Goal: Navigation & Orientation: Find specific page/section

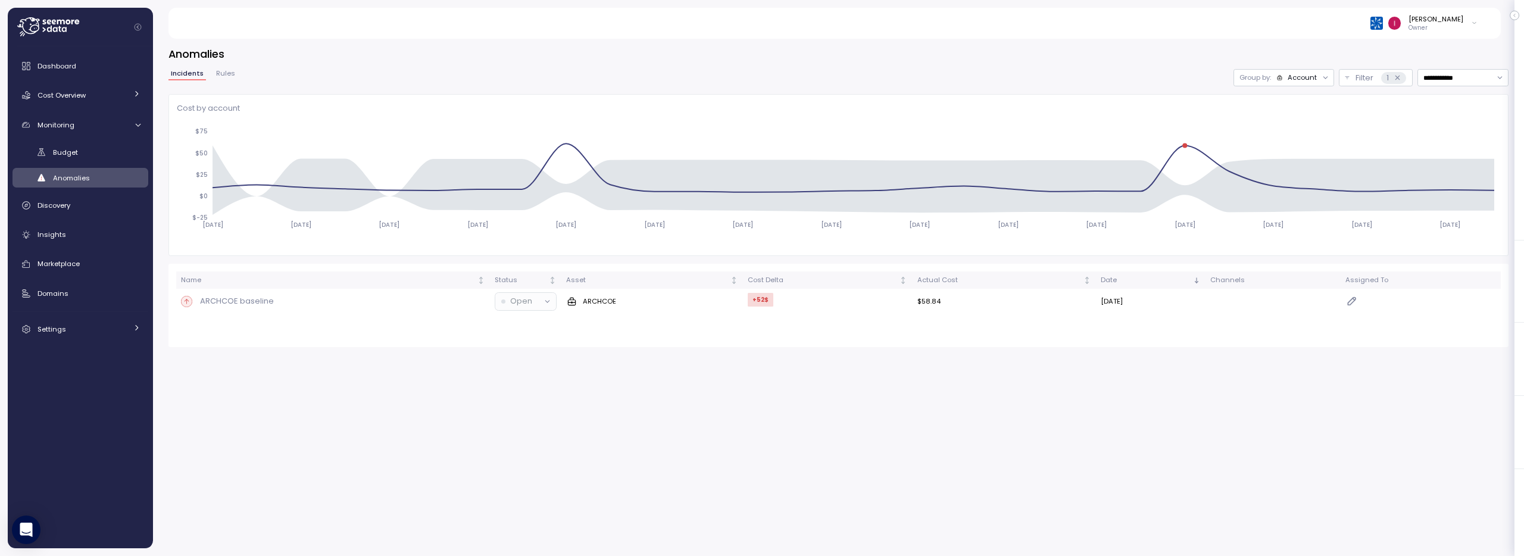
click at [727, 63] on div "**********" at bounding box center [838, 196] width 1340 height 301
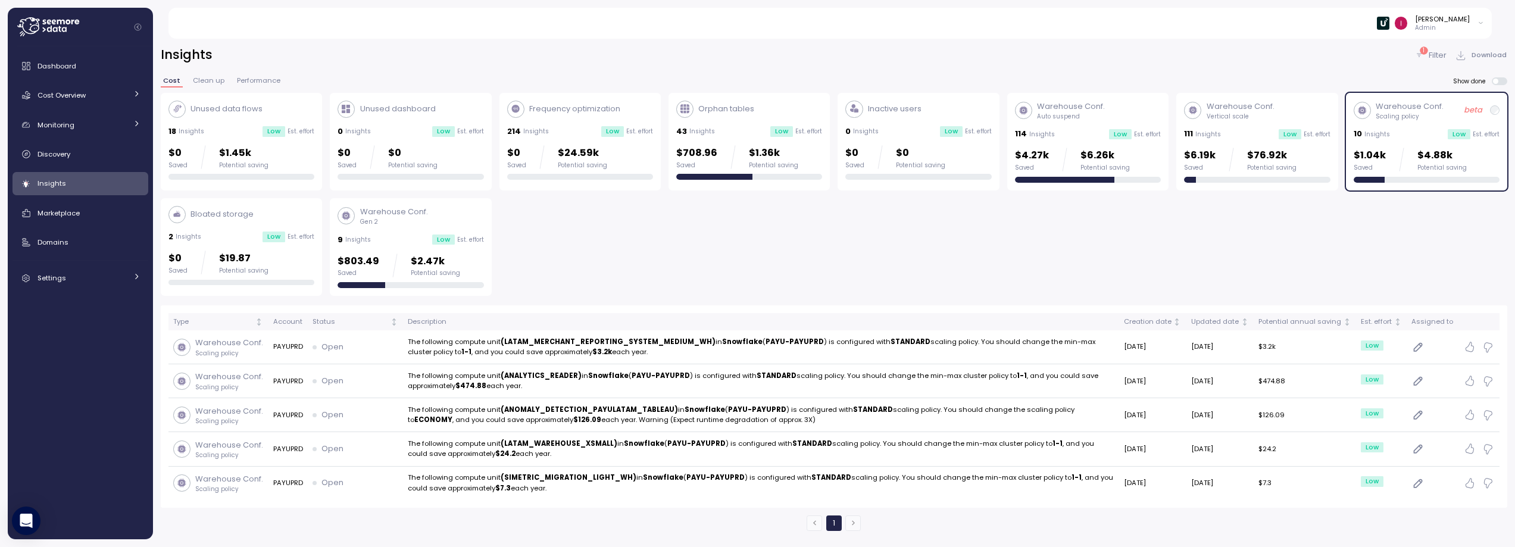
click at [1434, 23] on div "[PERSON_NAME]" at bounding box center [1442, 19] width 55 height 10
click at [1411, 52] on input at bounding box center [1429, 46] width 107 height 14
click at [1421, 70] on div "Paychex" at bounding box center [1417, 68] width 61 height 11
type input "*****"
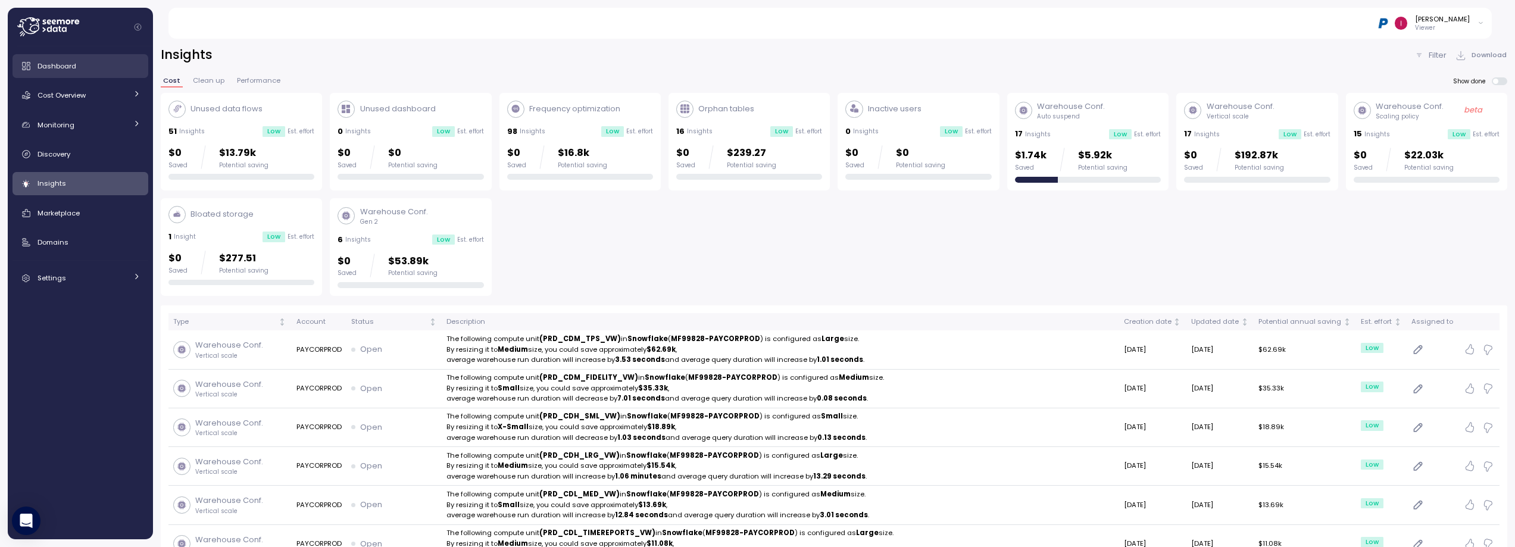
click at [71, 65] on span "Dashboard" at bounding box center [57, 66] width 39 height 10
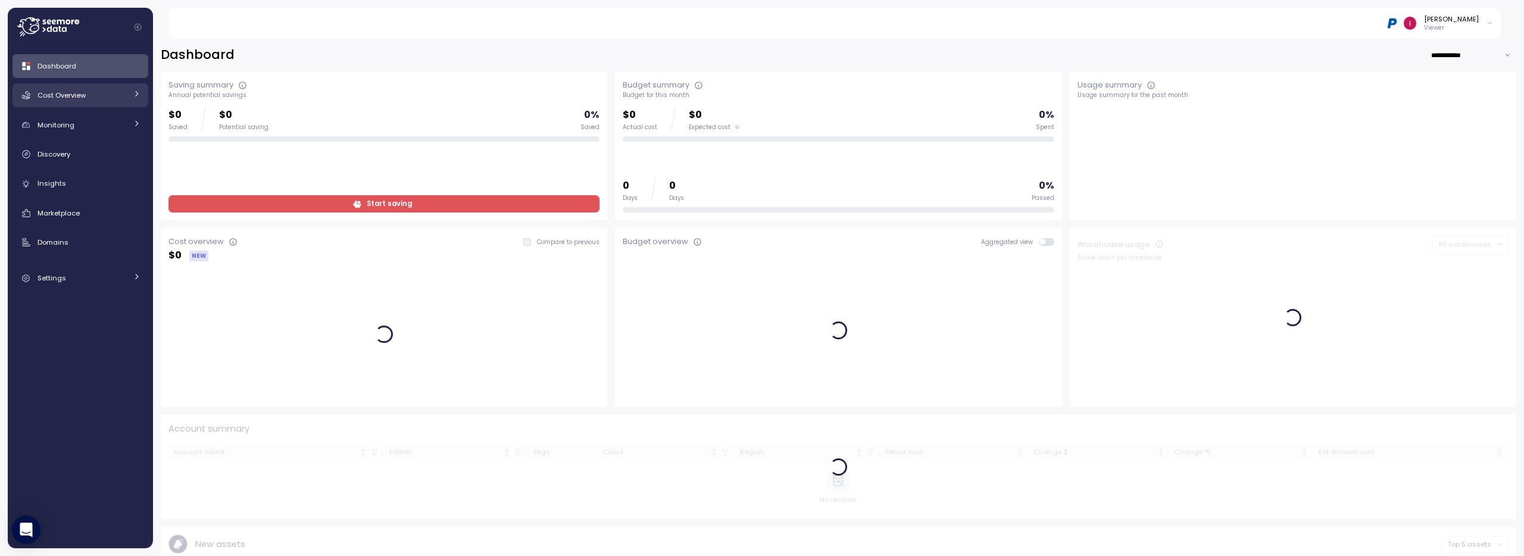
click at [91, 101] on link "Cost Overview" at bounding box center [81, 95] width 136 height 24
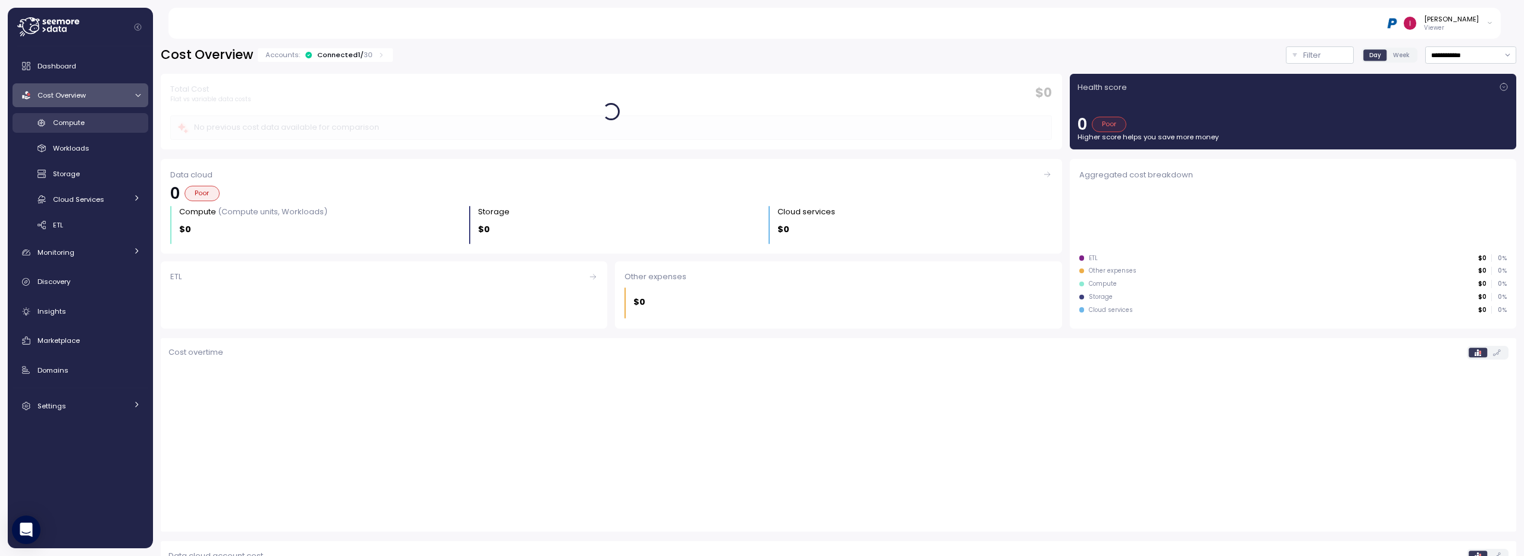
drag, startPoint x: 115, startPoint y: 126, endPoint x: 136, endPoint y: 121, distance: 21.8
click at [116, 126] on div "Compute" at bounding box center [97, 123] width 88 height 12
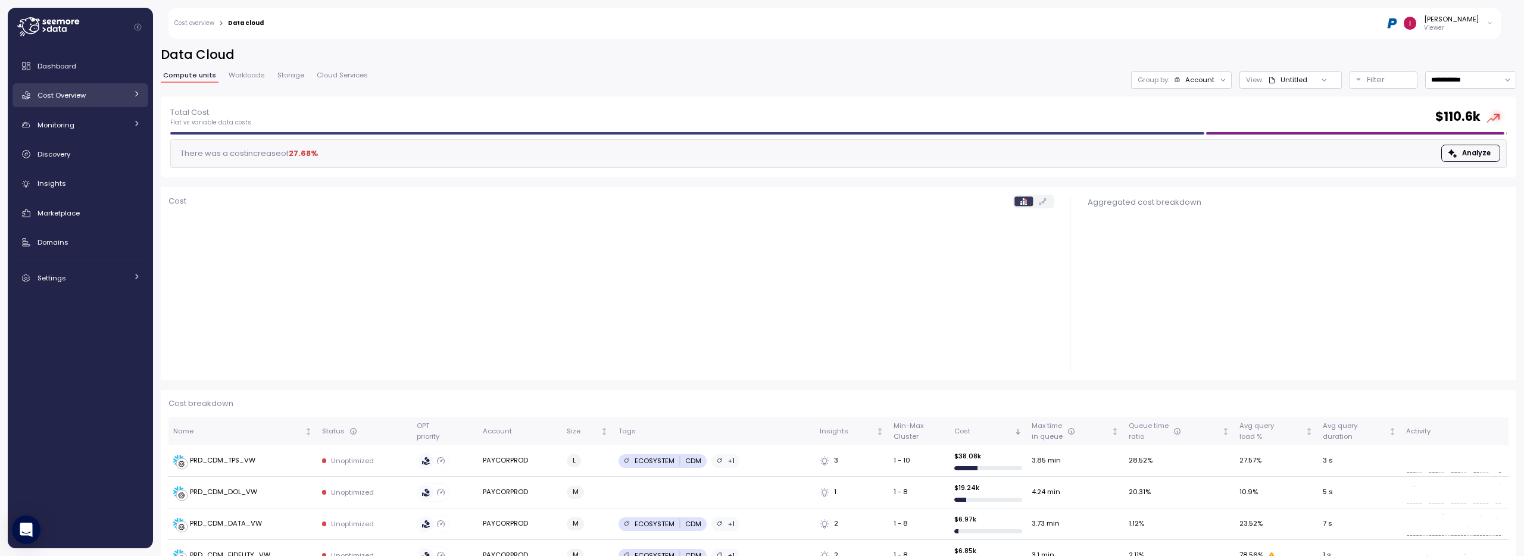
click at [89, 90] on div "Cost Overview" at bounding box center [82, 95] width 89 height 12
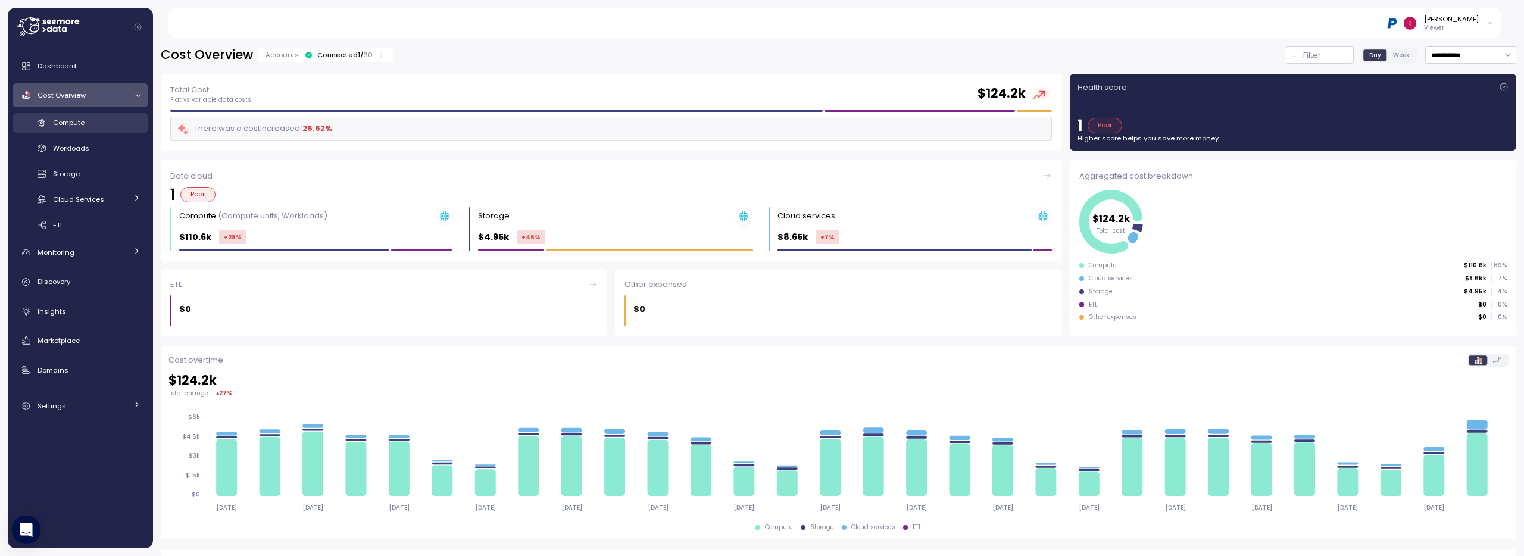
click at [88, 125] on div "Compute" at bounding box center [97, 123] width 88 height 12
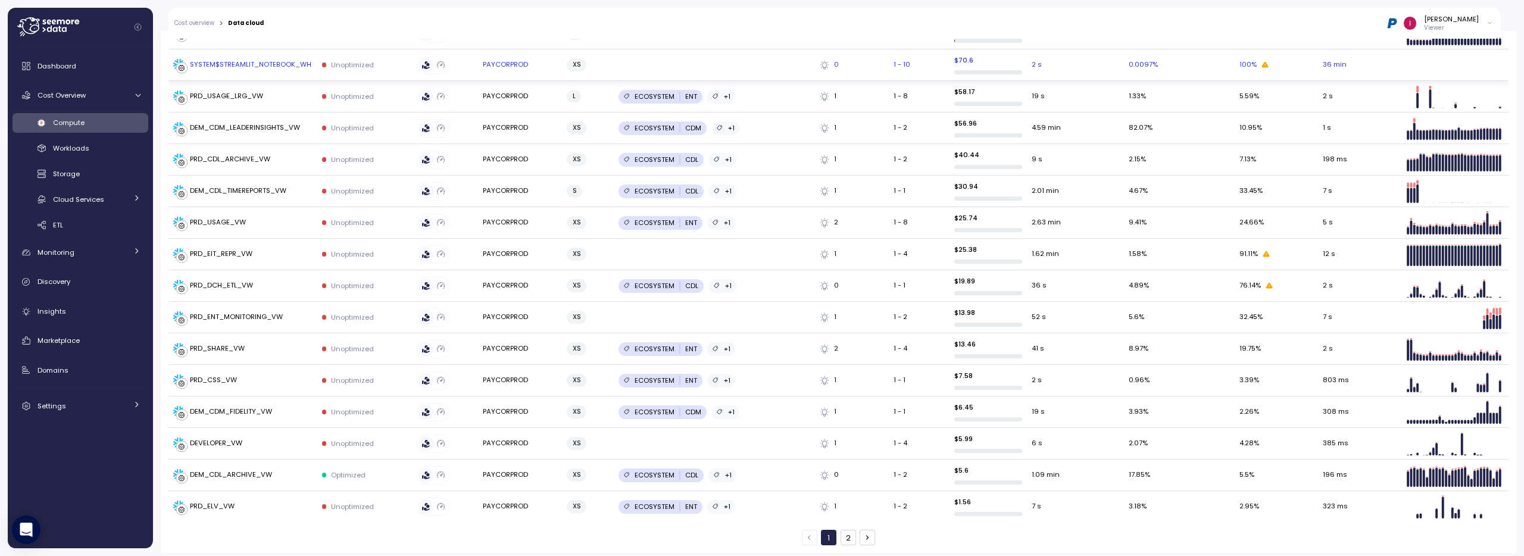
scroll to position [1505, 0]
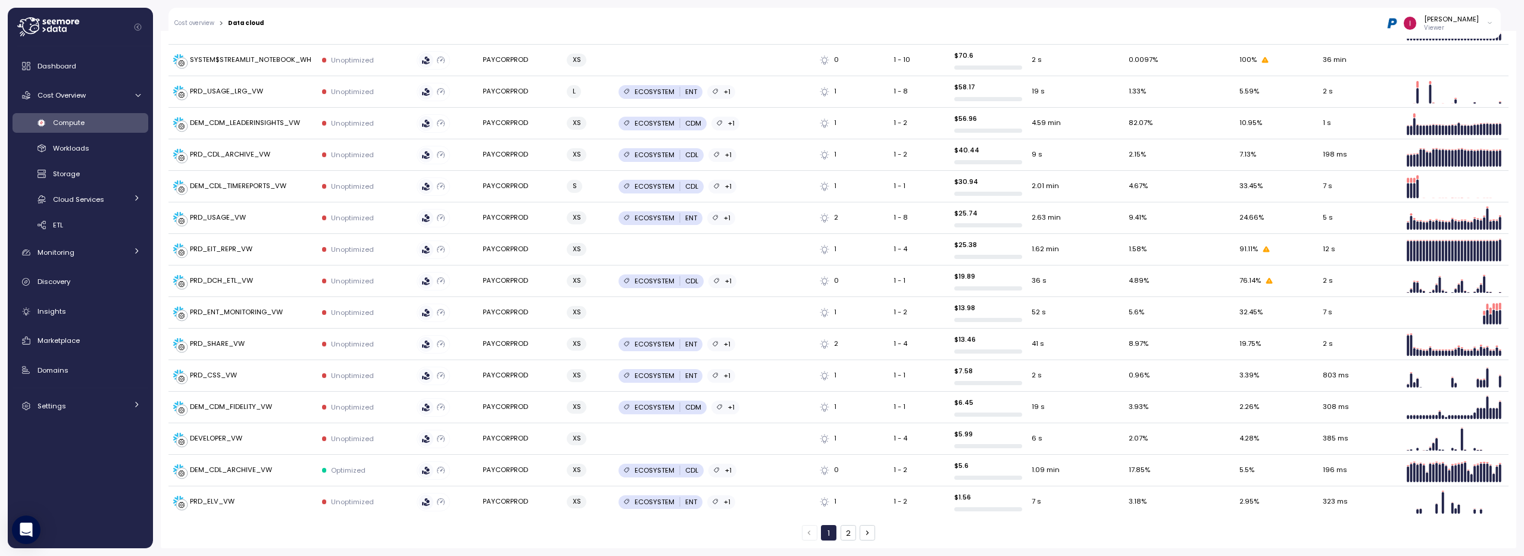
click at [841, 536] on button "2" at bounding box center [848, 532] width 15 height 15
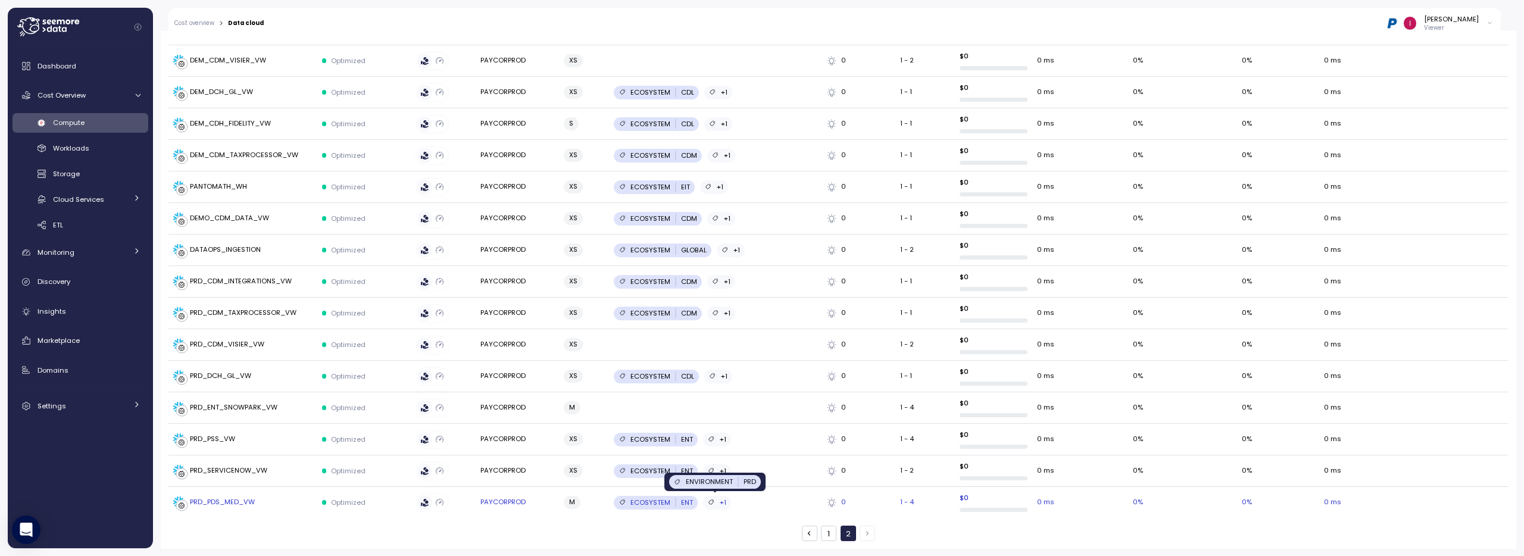
scroll to position [874, 0]
click at [828, 535] on button "1" at bounding box center [828, 532] width 15 height 15
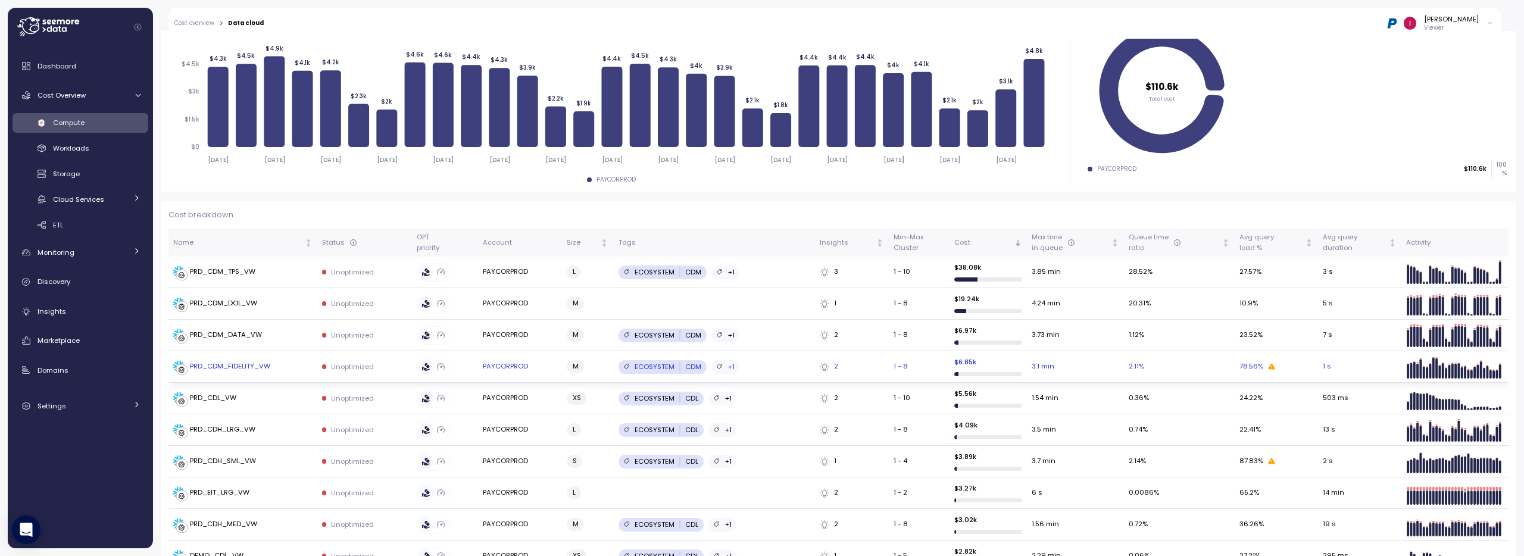
scroll to position [0, 0]
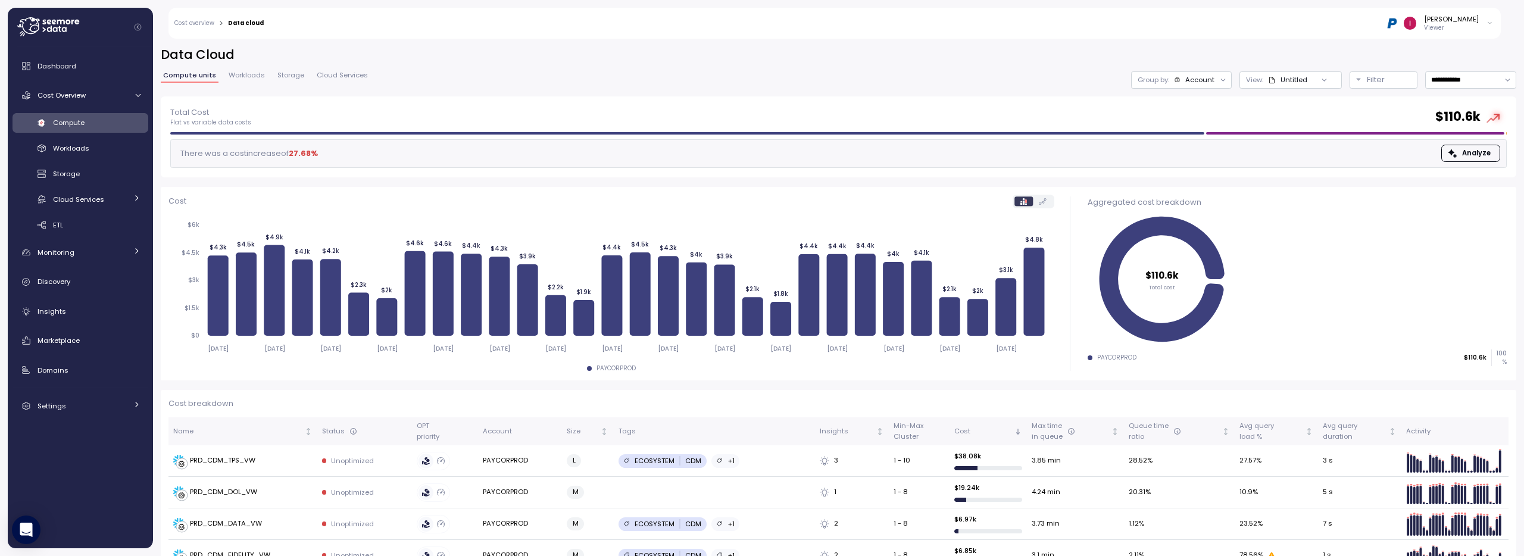
click at [206, 79] on span "Compute units" at bounding box center [189, 75] width 53 height 7
click at [74, 87] on link "Cost Overview" at bounding box center [81, 95] width 136 height 24
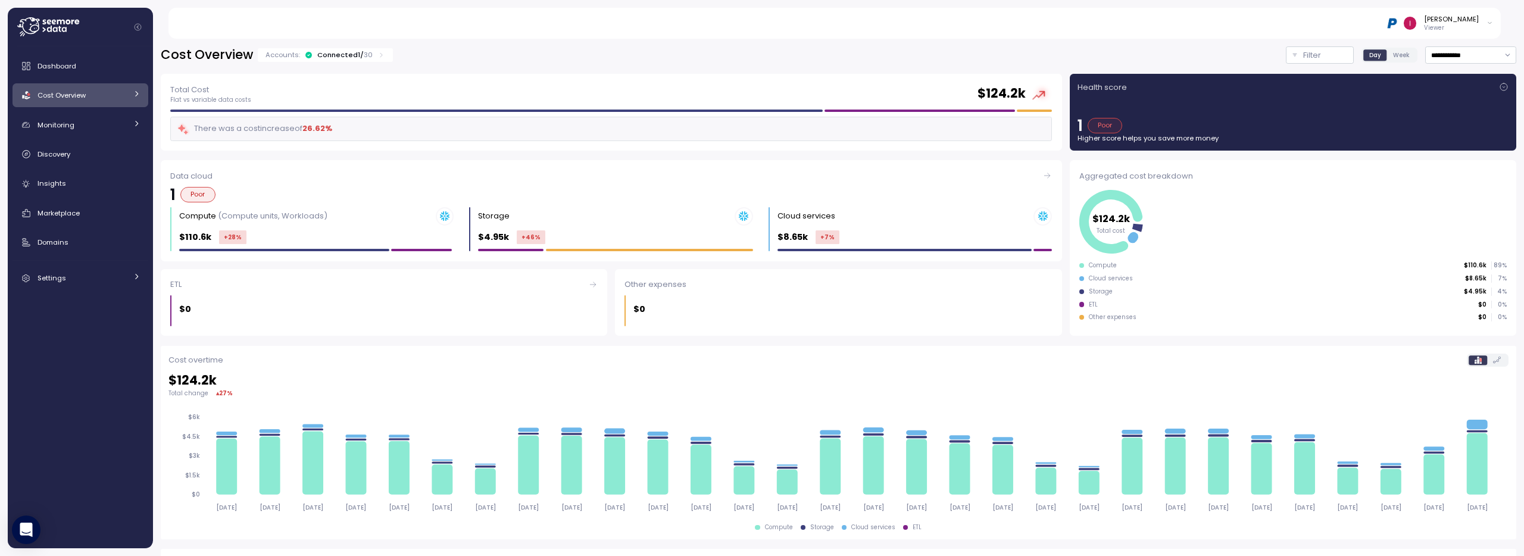
click at [74, 93] on span "Cost Overview" at bounding box center [62, 95] width 48 height 10
click at [90, 127] on div "Compute" at bounding box center [97, 123] width 88 height 12
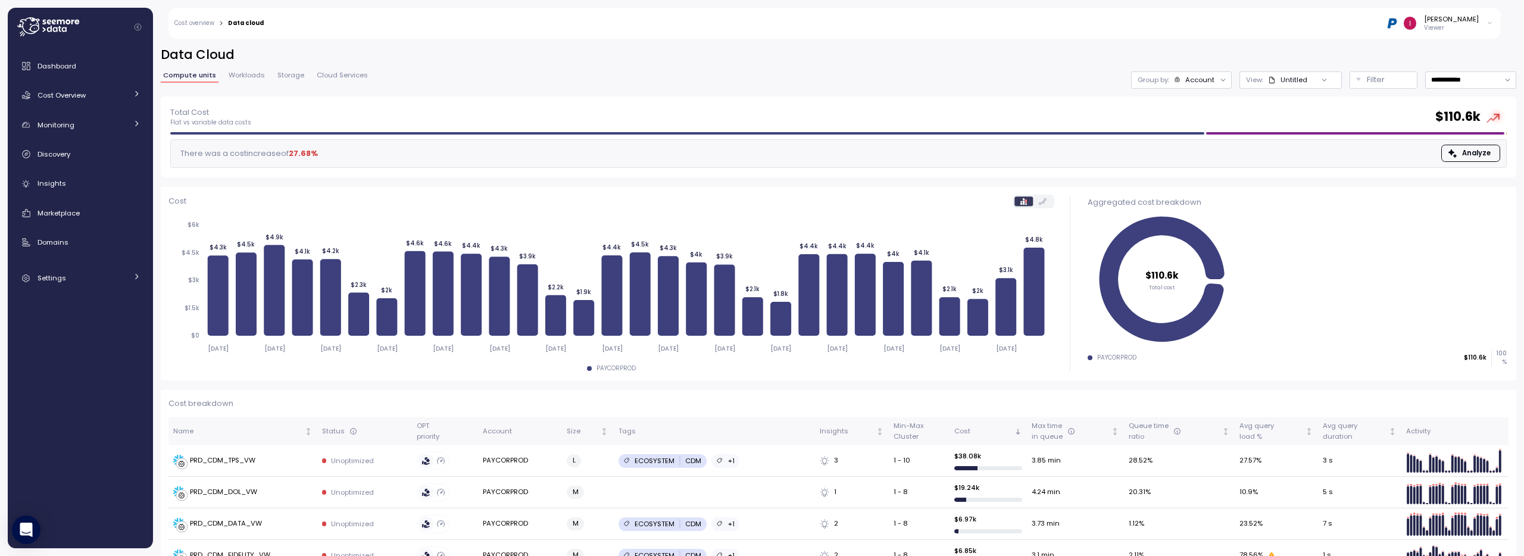
click at [1443, 27] on p "Viewer" at bounding box center [1451, 28] width 55 height 8
click at [1239, 38] on div "Idan Birnboim Viewer" at bounding box center [885, 23] width 1229 height 31
click at [1465, 23] on div "[PERSON_NAME]" at bounding box center [1451, 19] width 55 height 10
click at [1406, 207] on div "Log out" at bounding box center [1438, 206] width 95 height 11
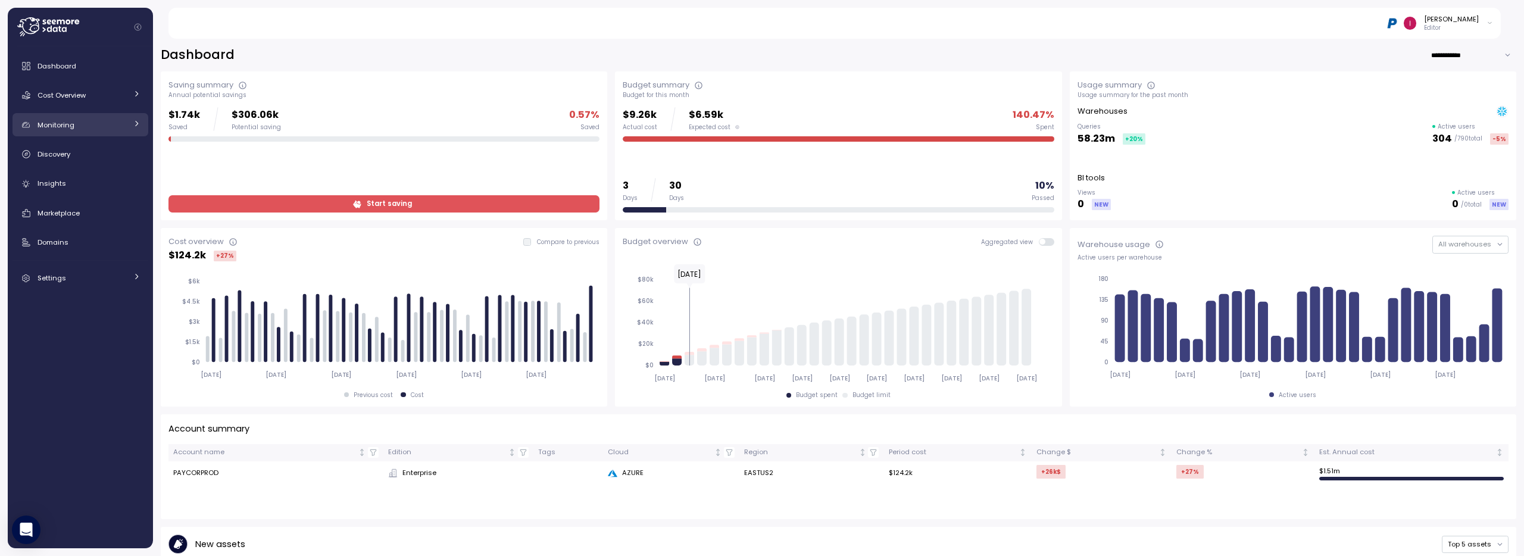
click at [89, 135] on link "Monitoring" at bounding box center [81, 125] width 136 height 24
click at [93, 181] on div "Anomalies" at bounding box center [97, 178] width 88 height 12
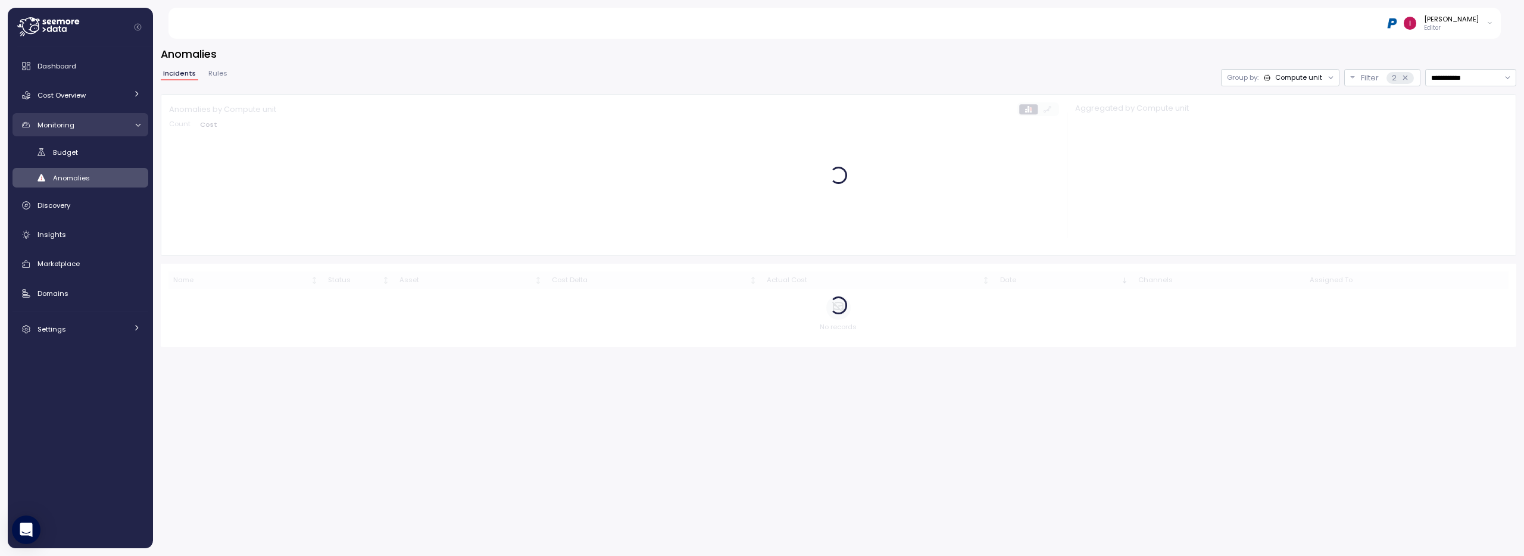
click at [71, 125] on span "Monitoring" at bounding box center [56, 125] width 37 height 10
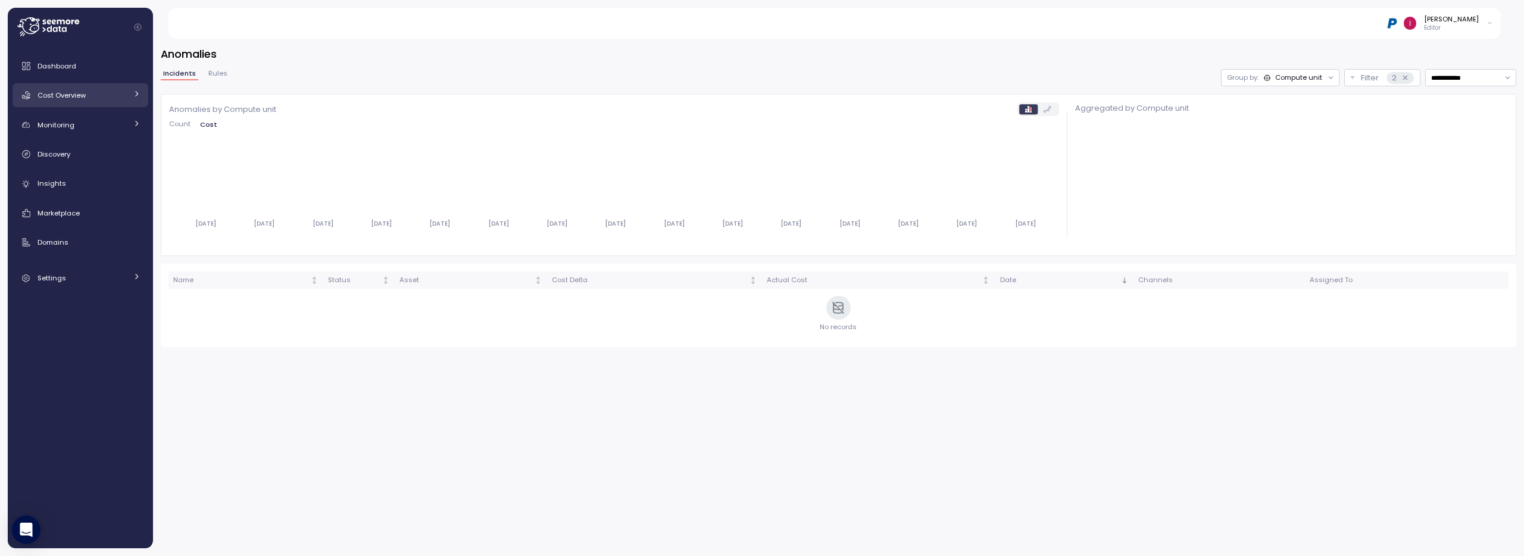
click at [75, 94] on span "Cost Overview" at bounding box center [62, 95] width 48 height 10
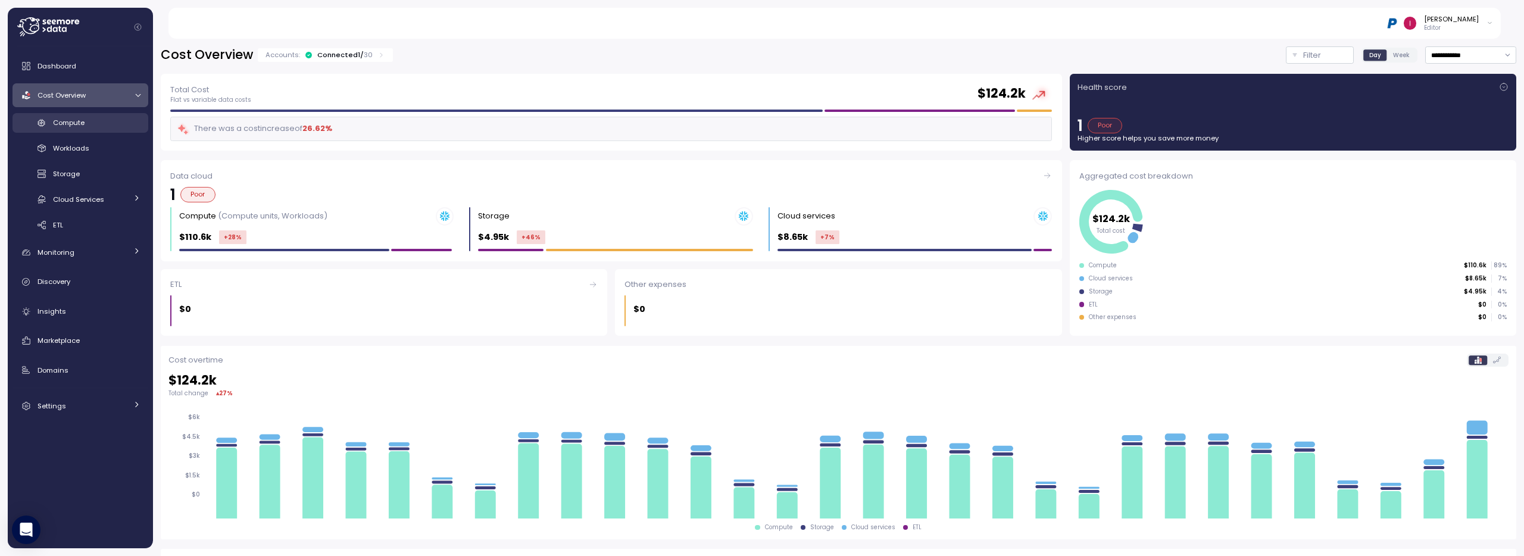
click at [84, 124] on span "Compute" at bounding box center [69, 123] width 32 height 10
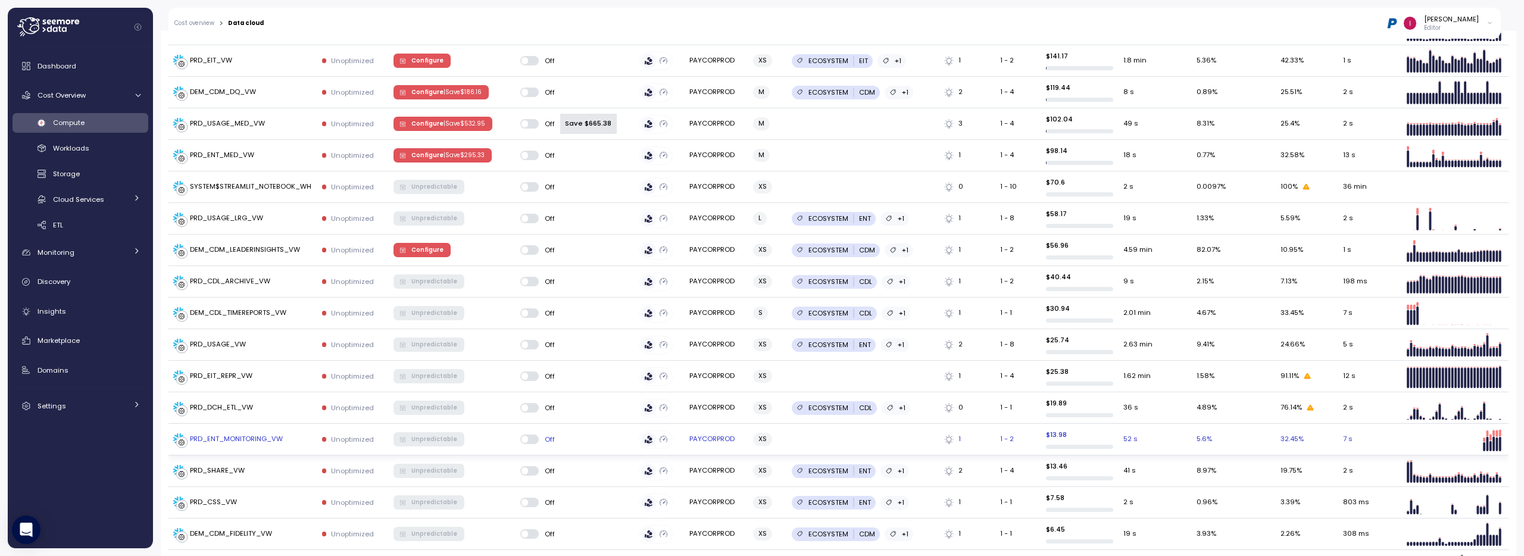
scroll to position [1505, 0]
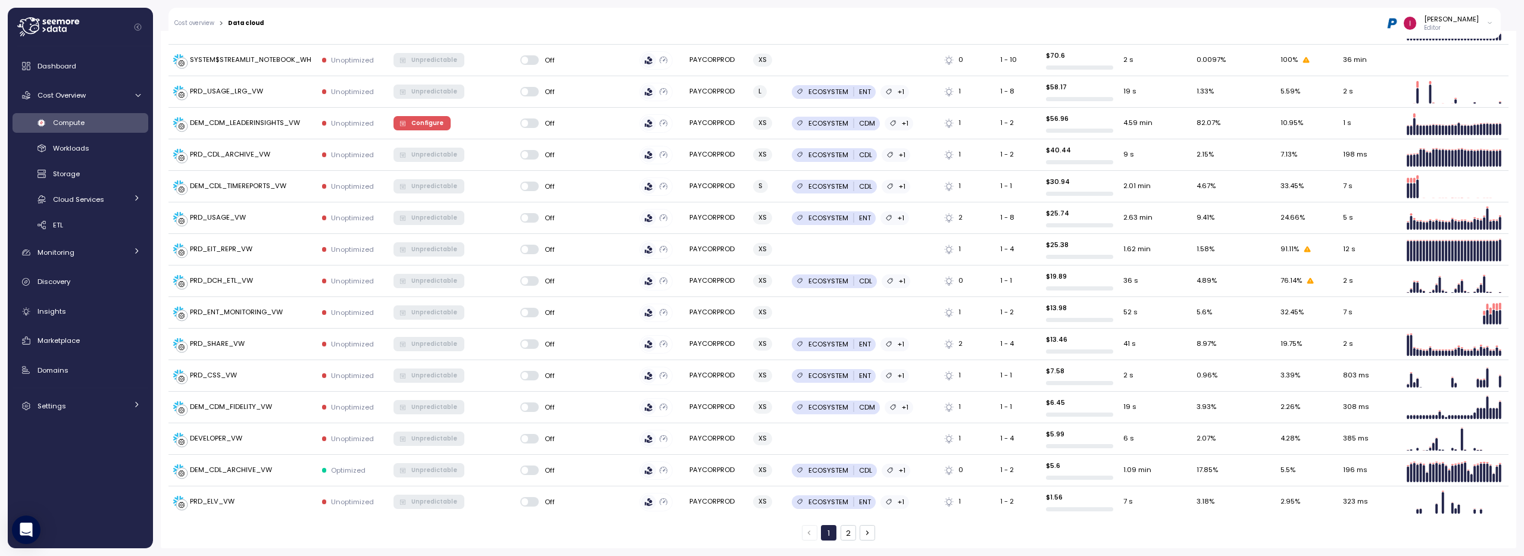
click at [848, 533] on button "2" at bounding box center [848, 532] width 15 height 15
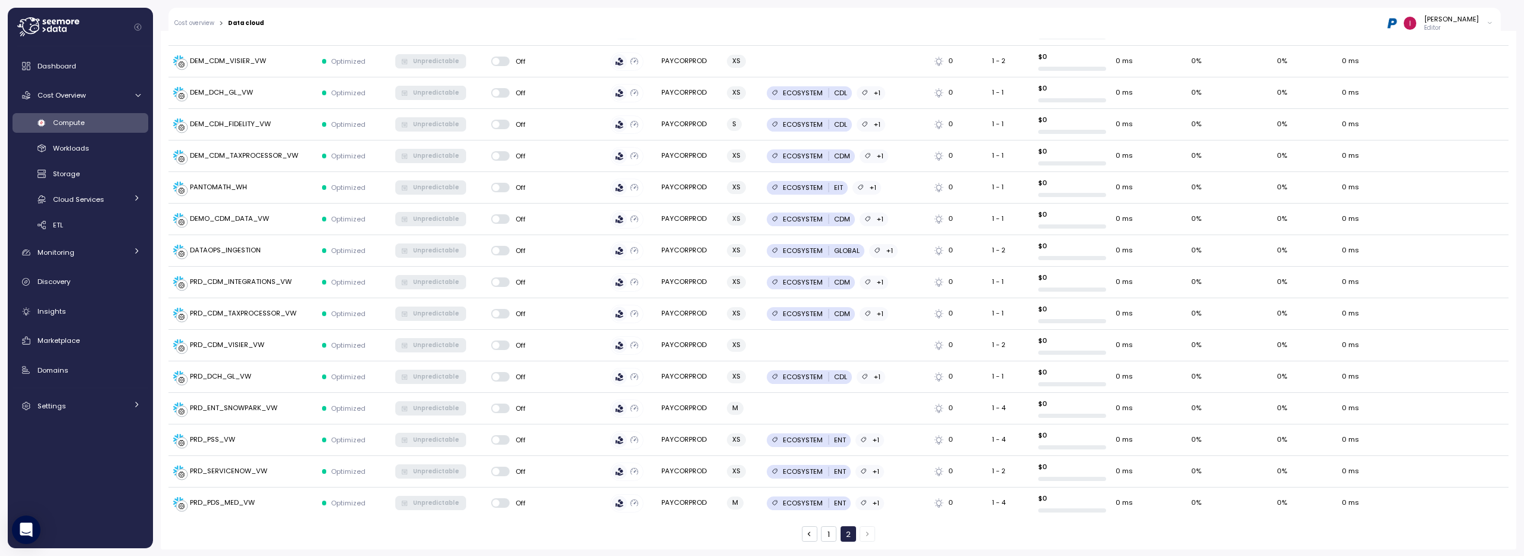
scroll to position [874, 0]
click at [821, 535] on button "1" at bounding box center [828, 532] width 15 height 15
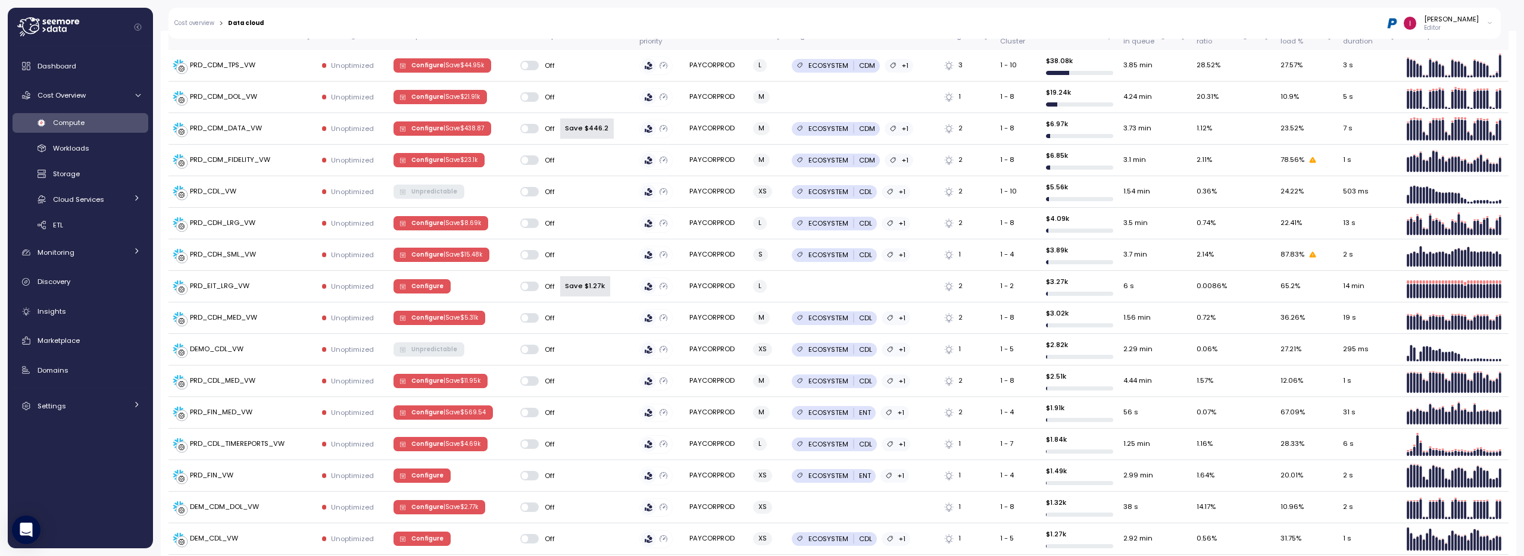
scroll to position [0, 0]
